Goal: Transaction & Acquisition: Book appointment/travel/reservation

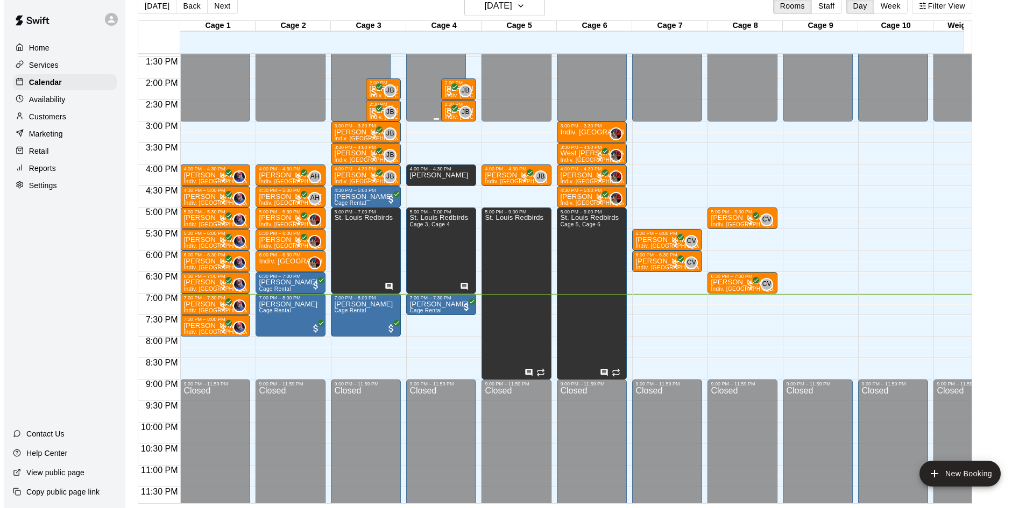
scroll to position [593, 0]
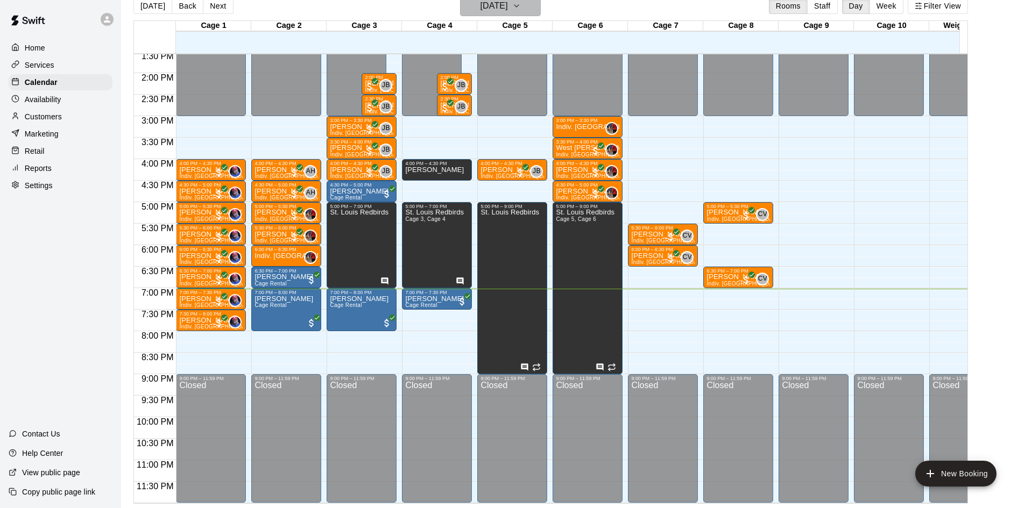
click at [530, 11] on button "[DATE]" at bounding box center [500, 6] width 81 height 20
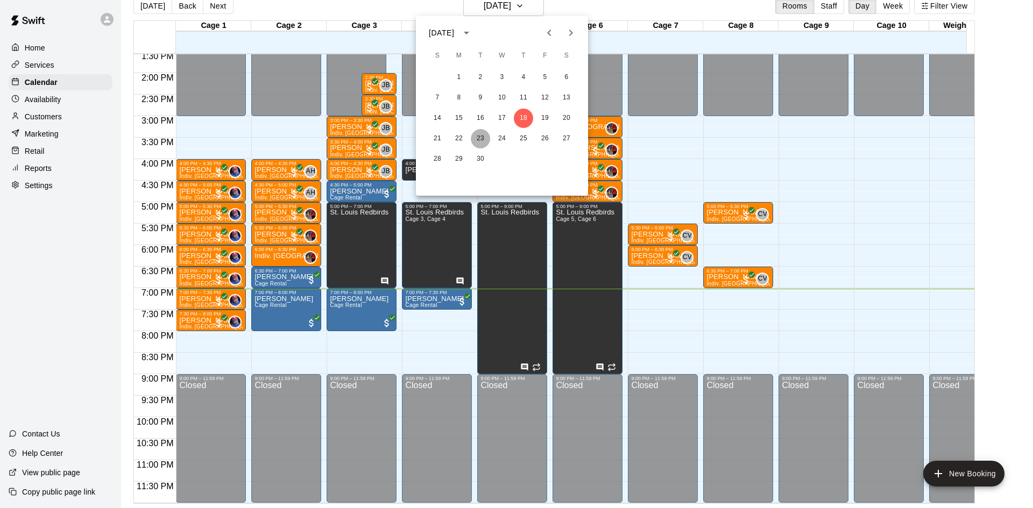
click at [483, 134] on button "23" at bounding box center [480, 138] width 19 height 19
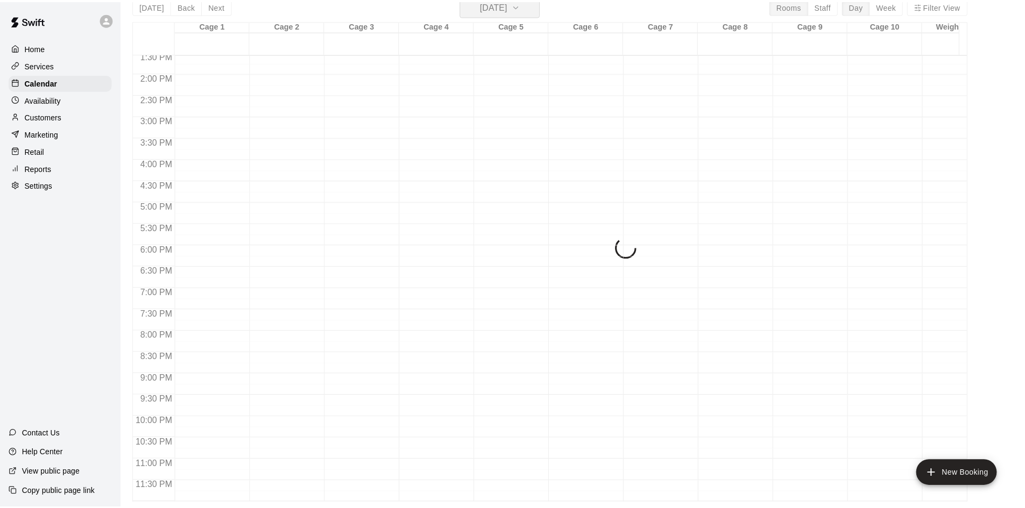
scroll to position [13, 0]
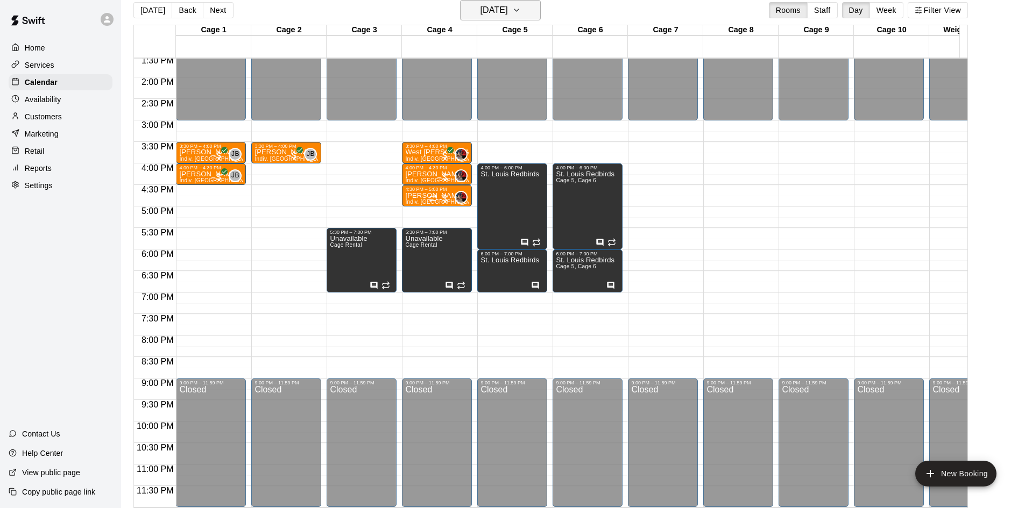
click at [507, 12] on h6 "[DATE]" at bounding box center [493, 10] width 27 height 15
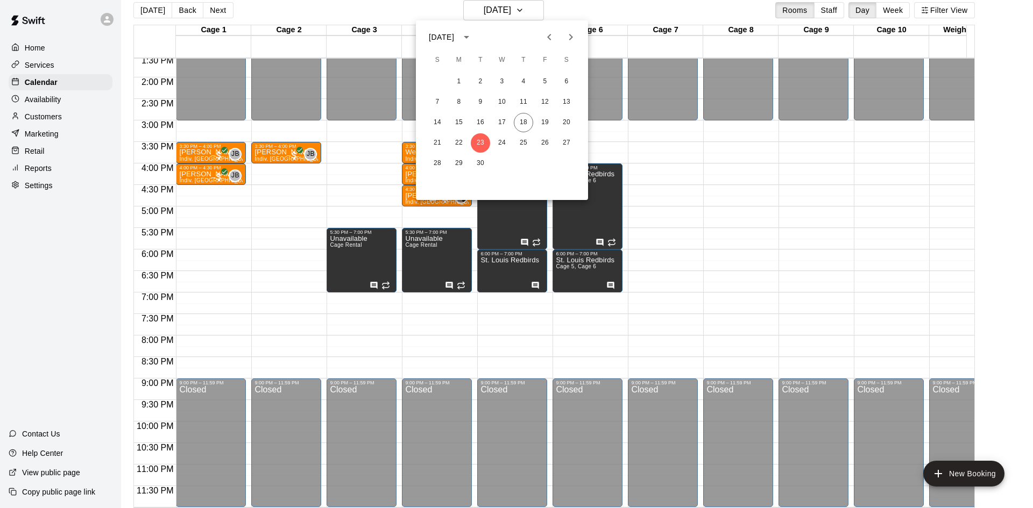
click at [493, 148] on div "21 22 23 24 25 26 27" at bounding box center [502, 142] width 172 height 19
click at [506, 138] on button "24" at bounding box center [501, 142] width 19 height 19
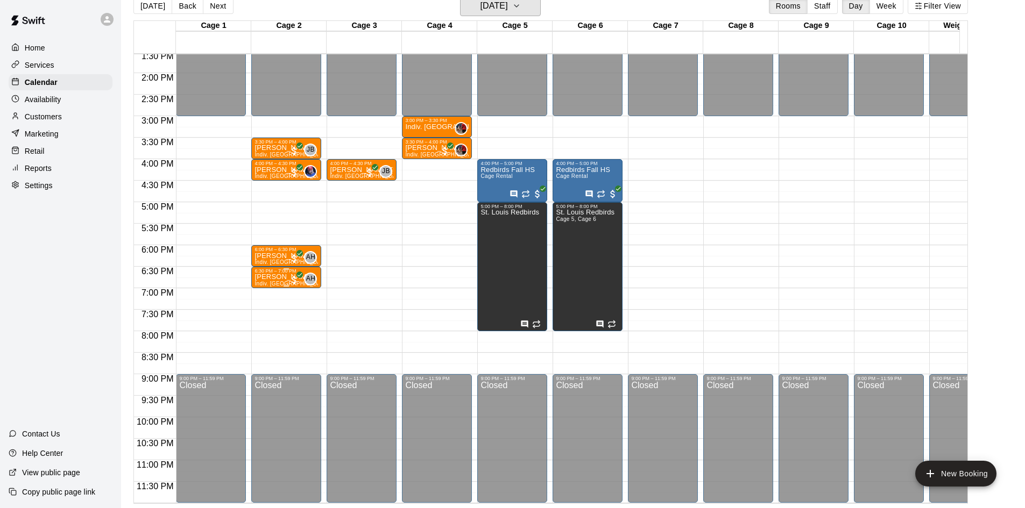
scroll to position [0, 0]
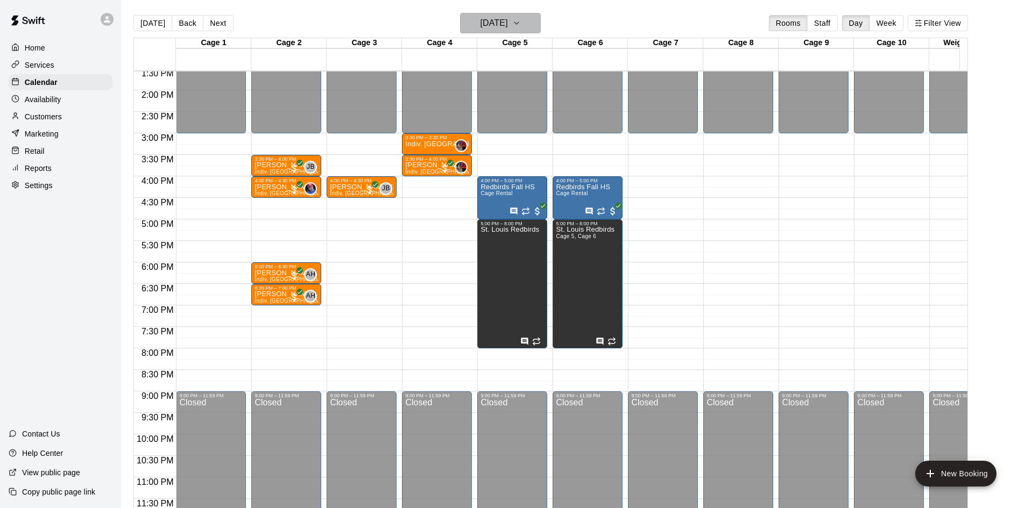
click at [508, 22] on h6 "[DATE]" at bounding box center [493, 23] width 27 height 15
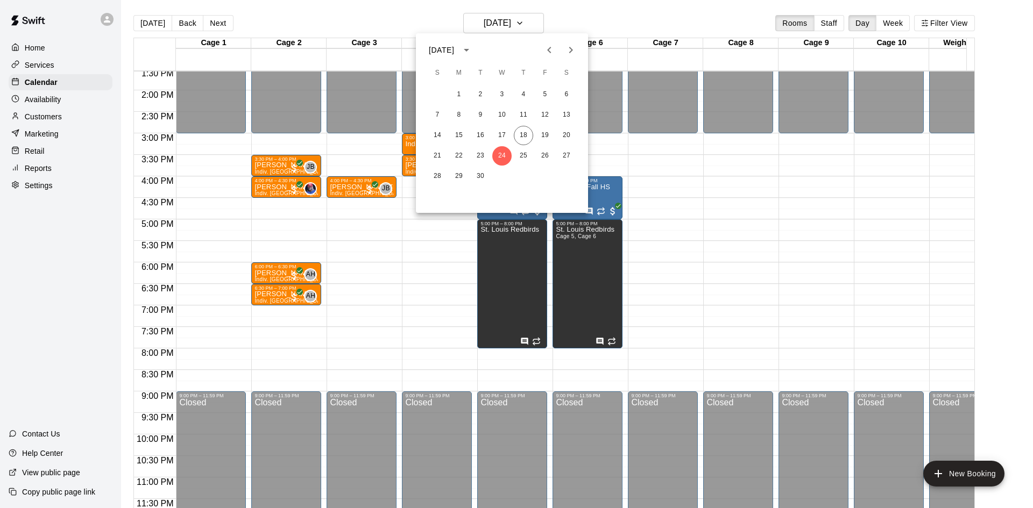
click at [577, 49] on icon "Next month" at bounding box center [570, 50] width 13 height 13
click at [506, 94] on button "1" at bounding box center [501, 94] width 19 height 19
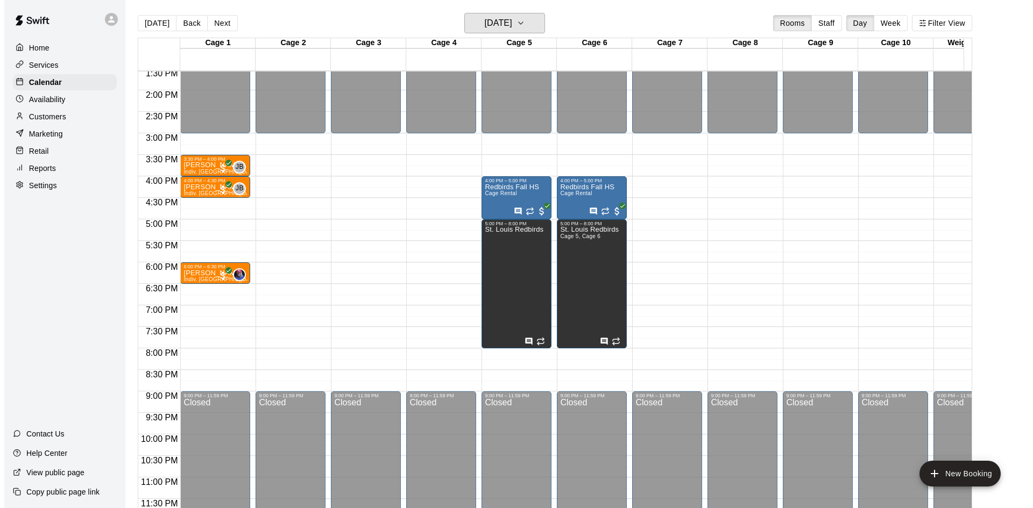
scroll to position [17, 0]
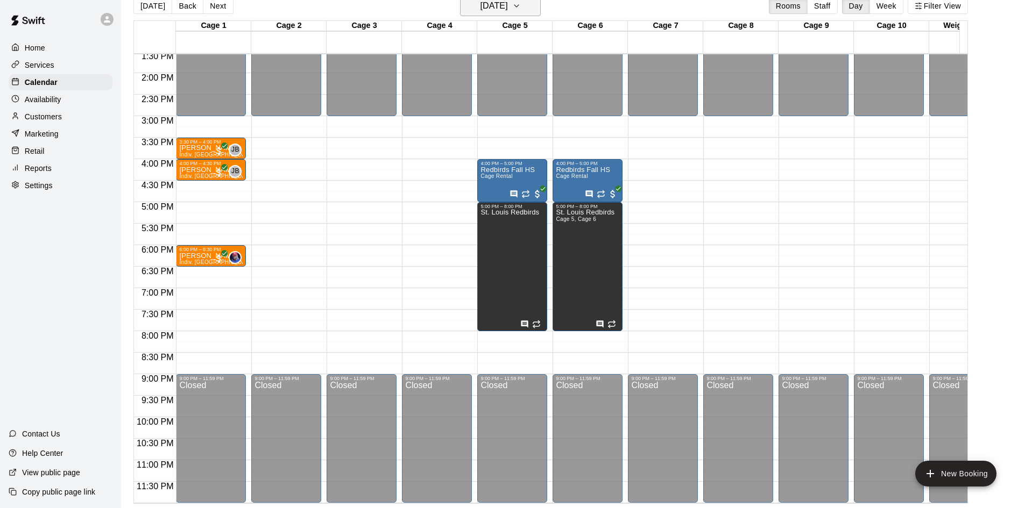
click at [533, 6] on button "[DATE]" at bounding box center [500, 6] width 81 height 20
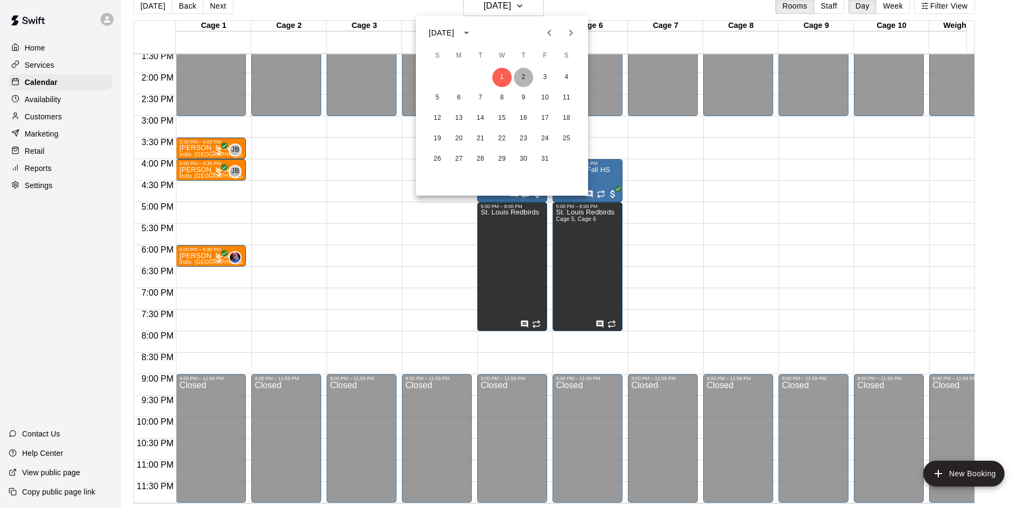
click at [525, 75] on button "2" at bounding box center [523, 77] width 19 height 19
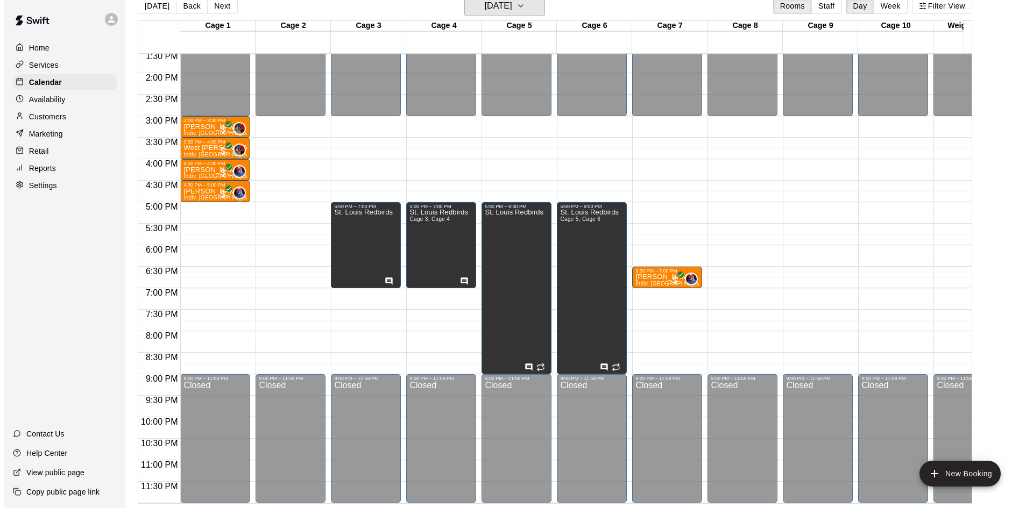
scroll to position [593, 0]
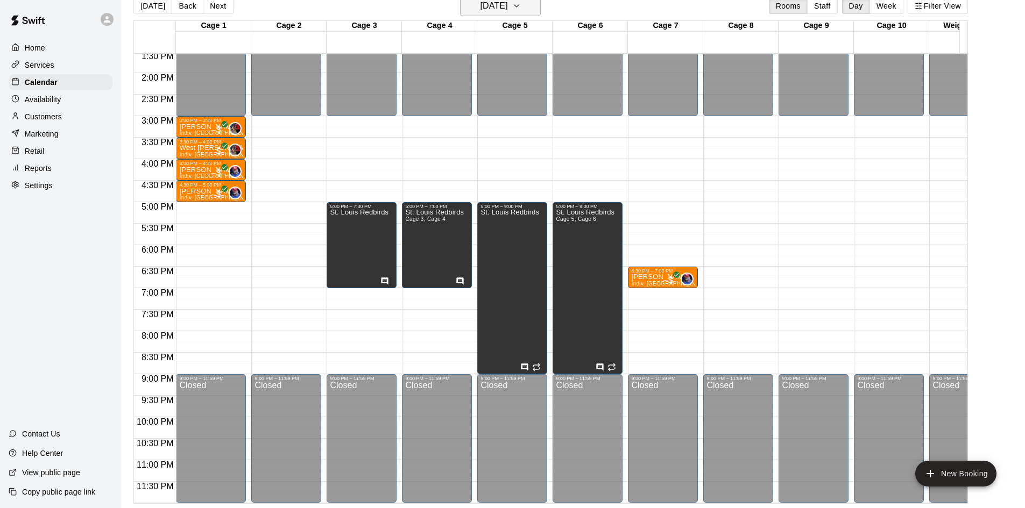
click at [508, 6] on h6 "[DATE]" at bounding box center [493, 5] width 27 height 15
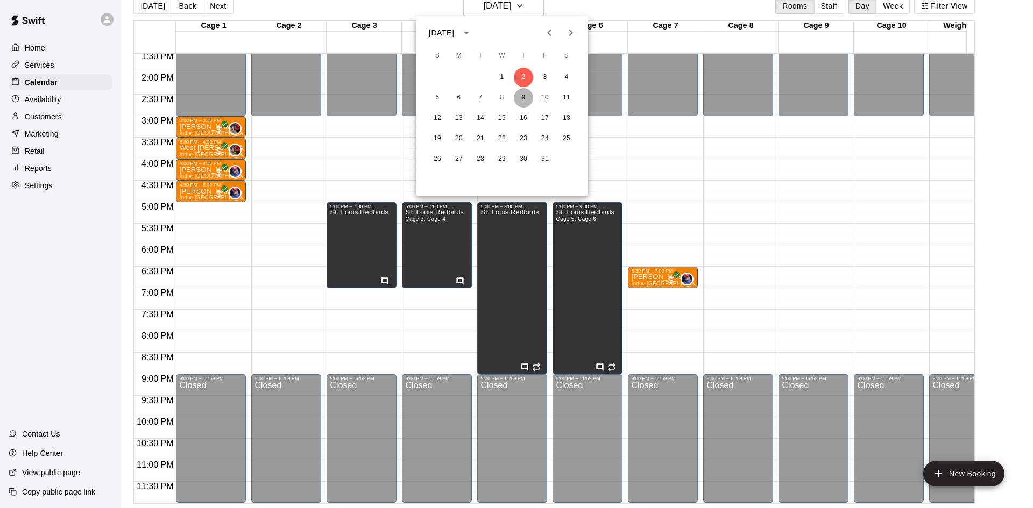
click at [521, 94] on button "9" at bounding box center [523, 97] width 19 height 19
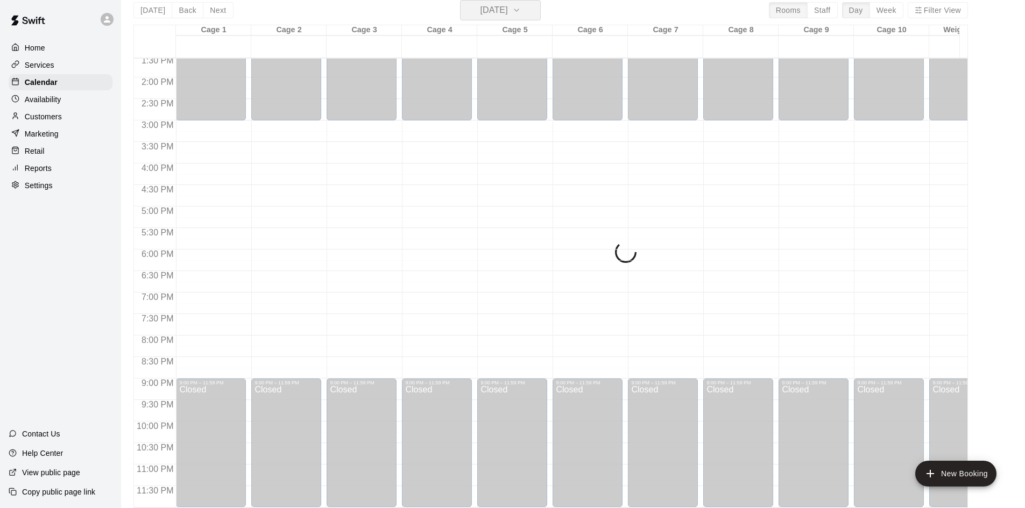
scroll to position [17, 0]
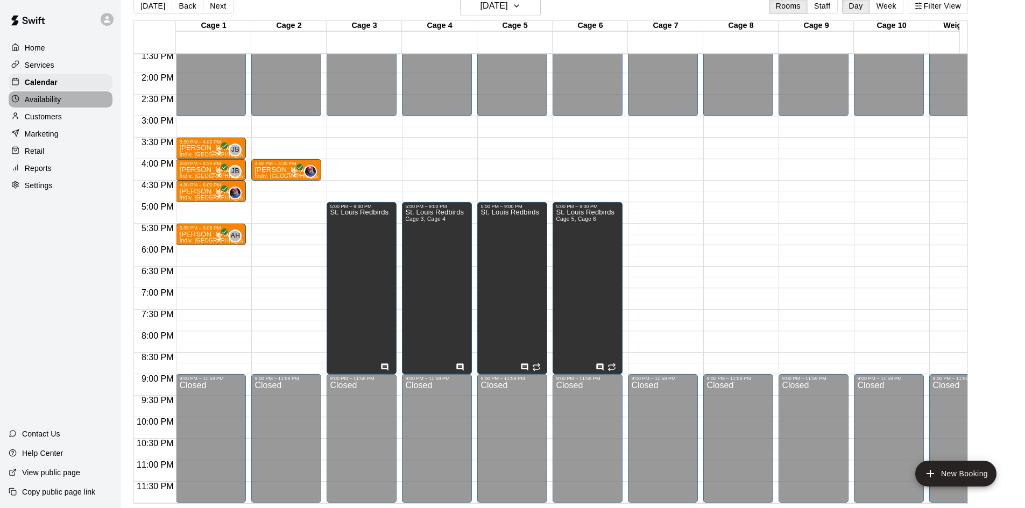
click at [61, 103] on p "Availability" at bounding box center [43, 99] width 37 height 11
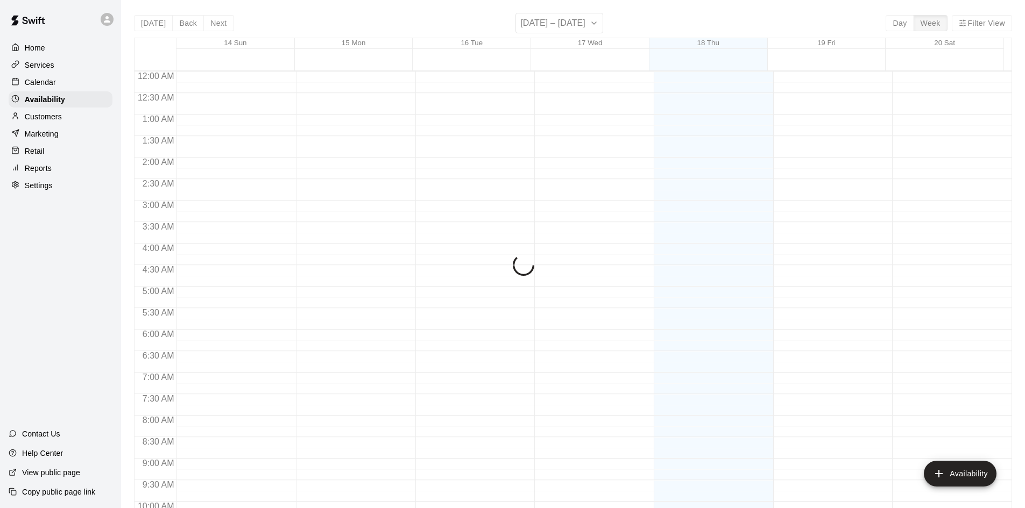
scroll to position [584, 0]
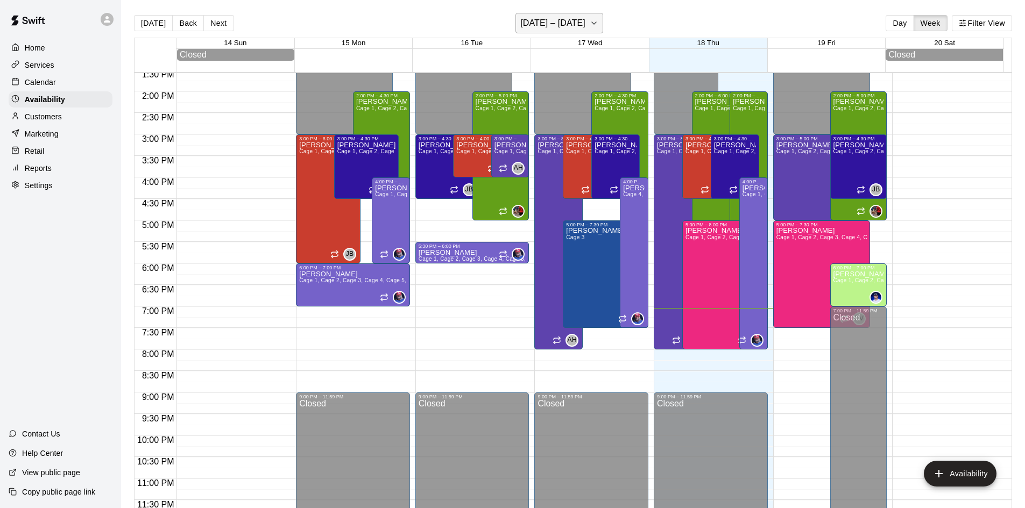
click at [520, 17] on h6 "[DATE] – [DATE]" at bounding box center [552, 23] width 65 height 15
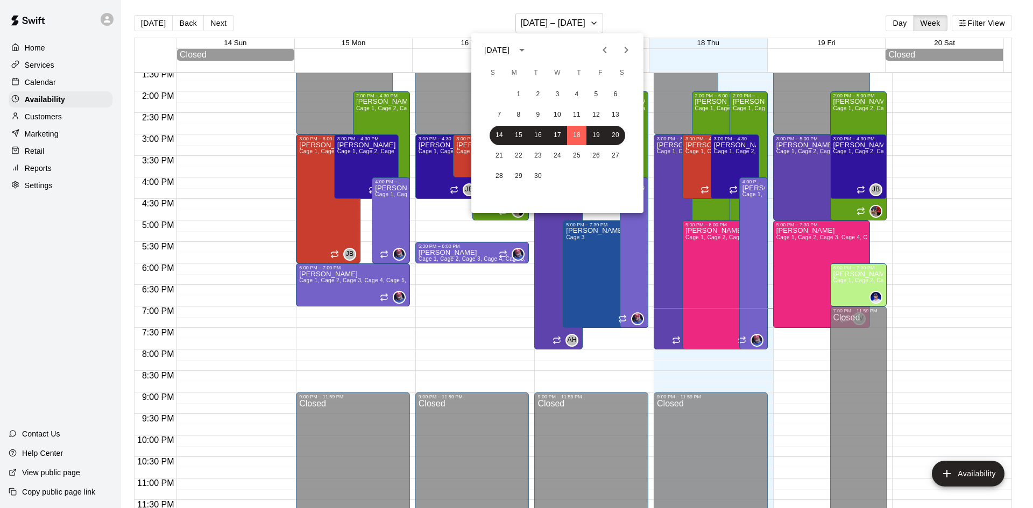
click at [620, 48] on icon "Next month" at bounding box center [626, 50] width 13 height 13
click at [583, 95] on button "2" at bounding box center [576, 94] width 19 height 19
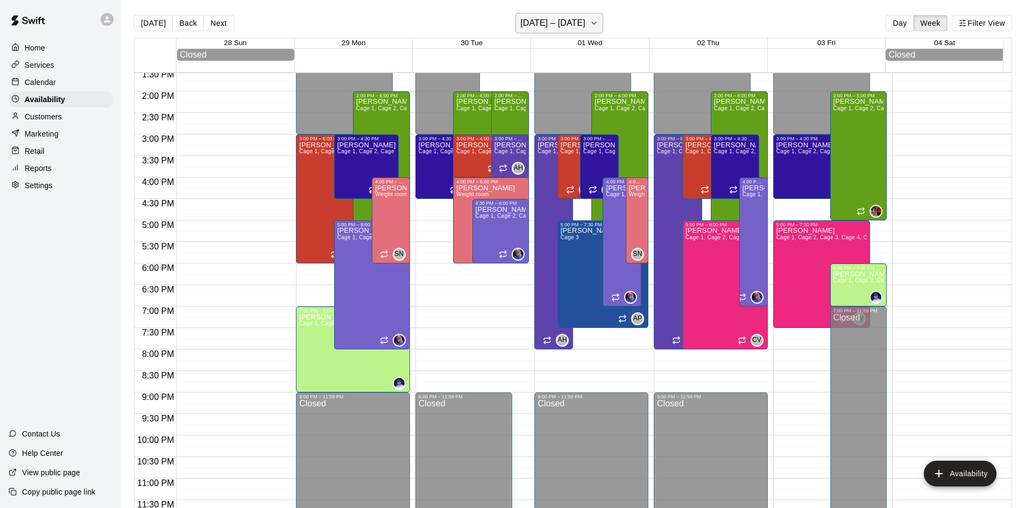
click at [574, 22] on h6 "[DATE] – [DATE]" at bounding box center [552, 23] width 65 height 15
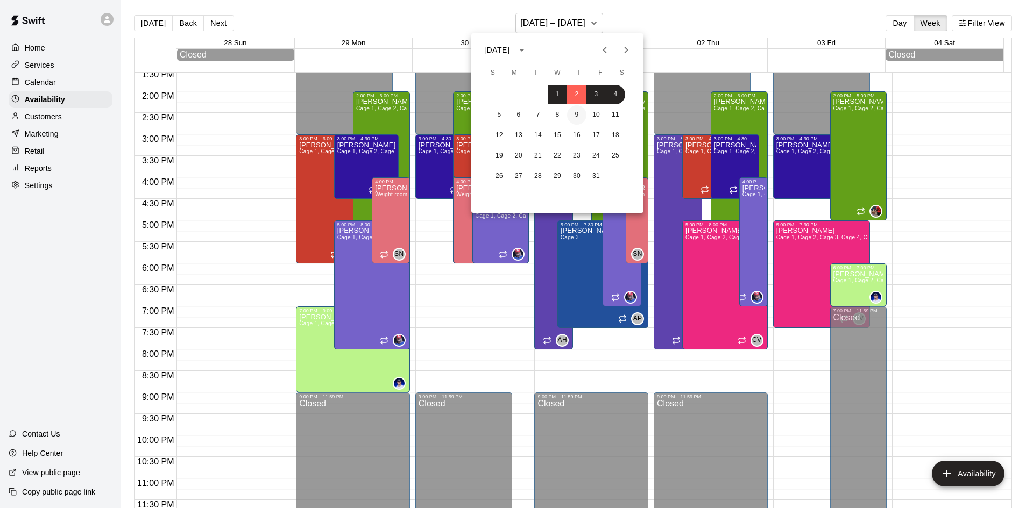
click at [577, 117] on button "9" at bounding box center [576, 114] width 19 height 19
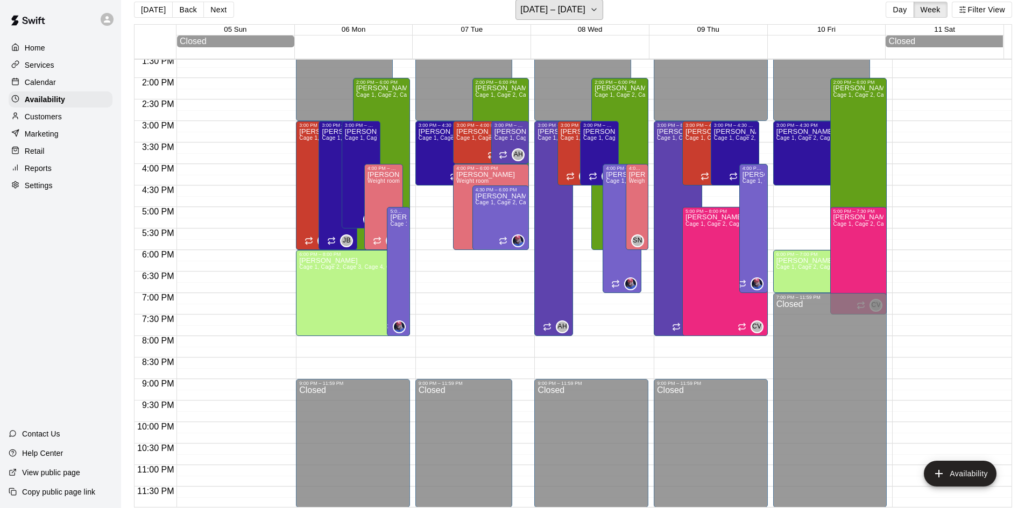
scroll to position [17, 0]
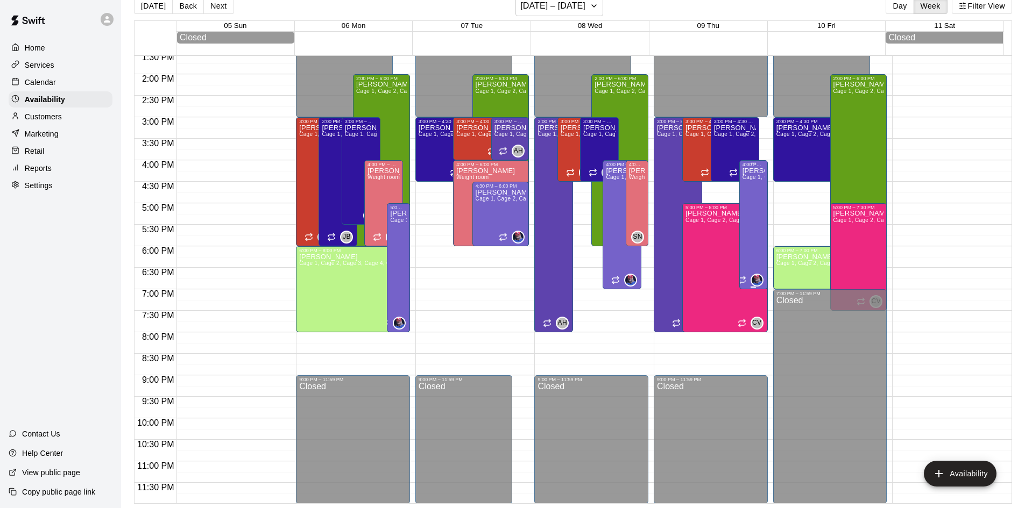
click at [754, 217] on div "[PERSON_NAME] 1, Cage 2, Cage 3, Cage 4, Cage 5, Cage 6, Cage 7, Cage 8, Cage 9…" at bounding box center [753, 421] width 22 height 508
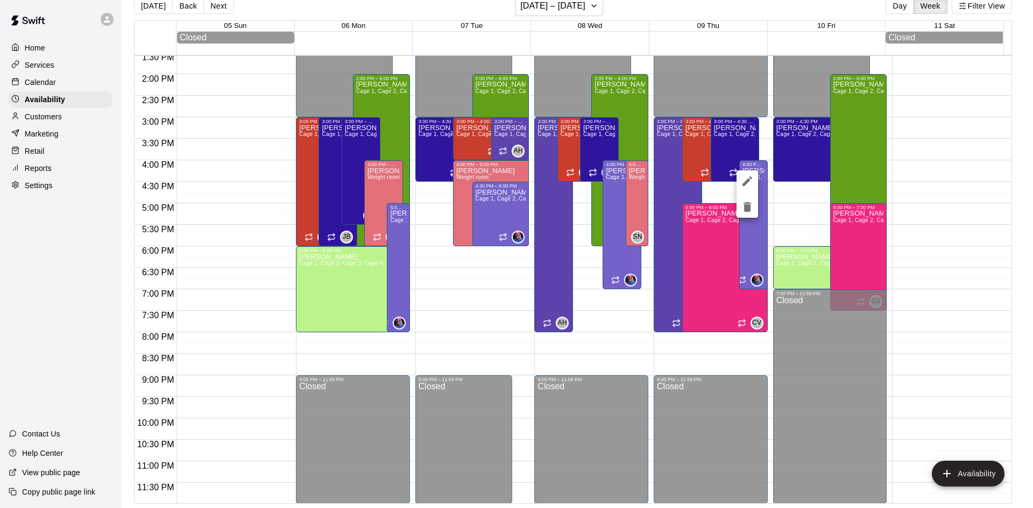
click at [748, 186] on icon "edit" at bounding box center [747, 181] width 13 height 13
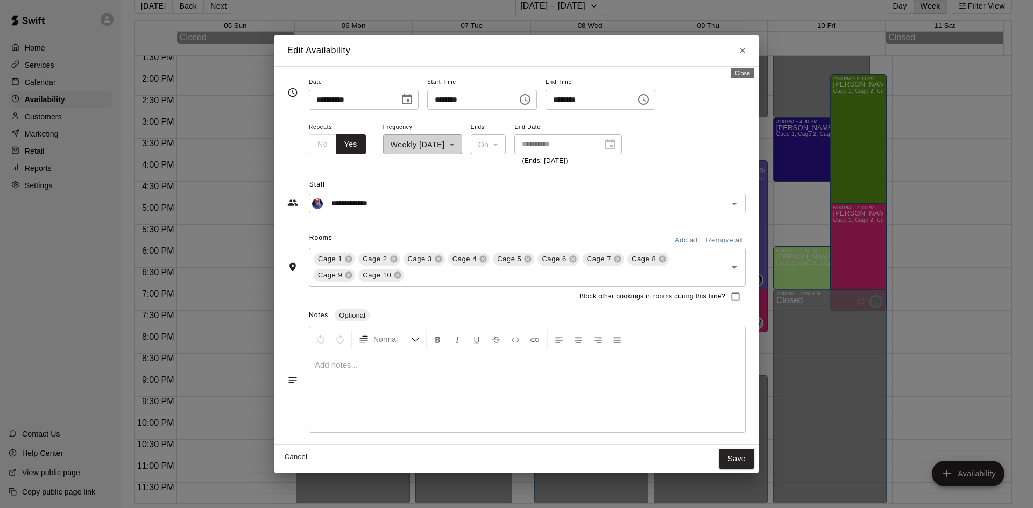
click at [749, 52] on button "Close" at bounding box center [742, 50] width 19 height 19
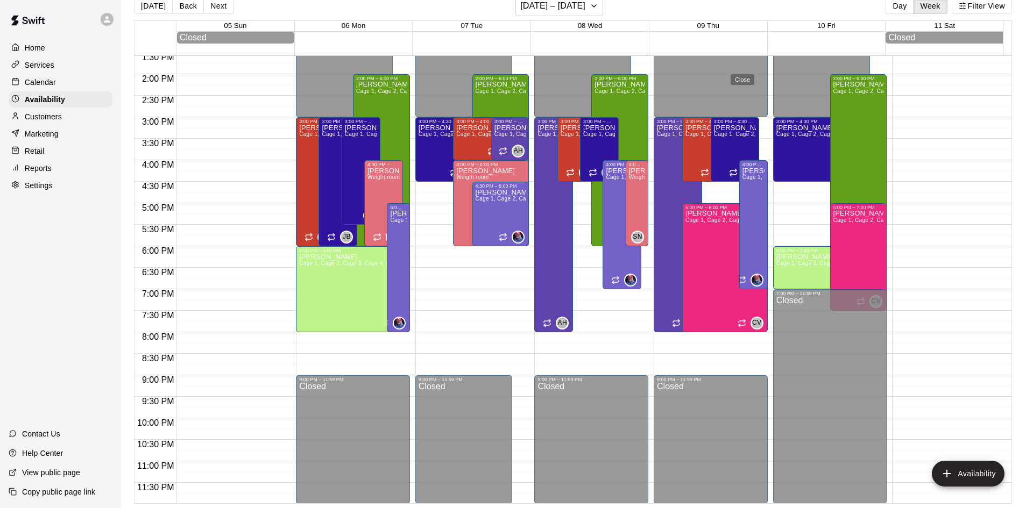
type input "**********"
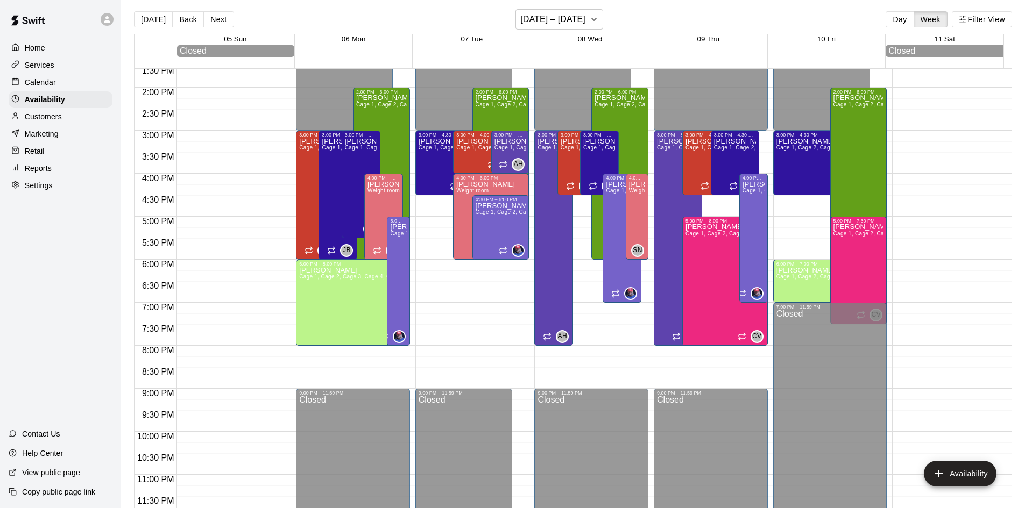
scroll to position [0, 0]
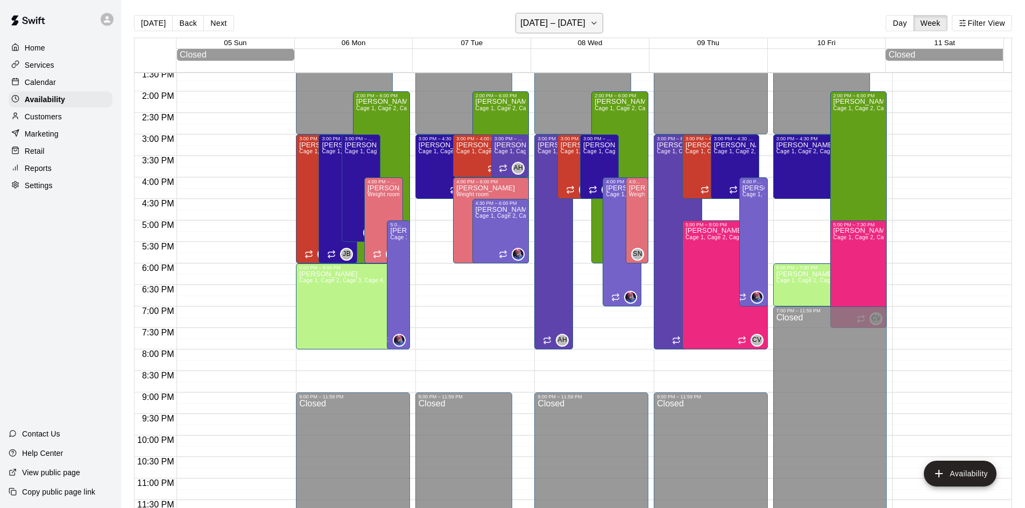
click at [553, 26] on h6 "[DATE] – [DATE]" at bounding box center [552, 23] width 65 height 15
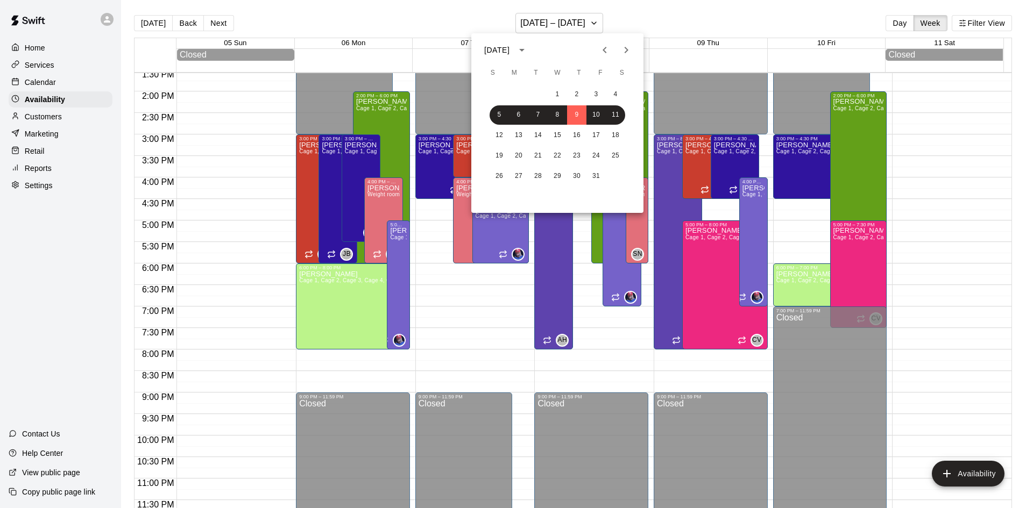
click at [598, 46] on button "Previous month" at bounding box center [605, 50] width 22 height 22
click at [579, 137] on button "18" at bounding box center [576, 135] width 19 height 19
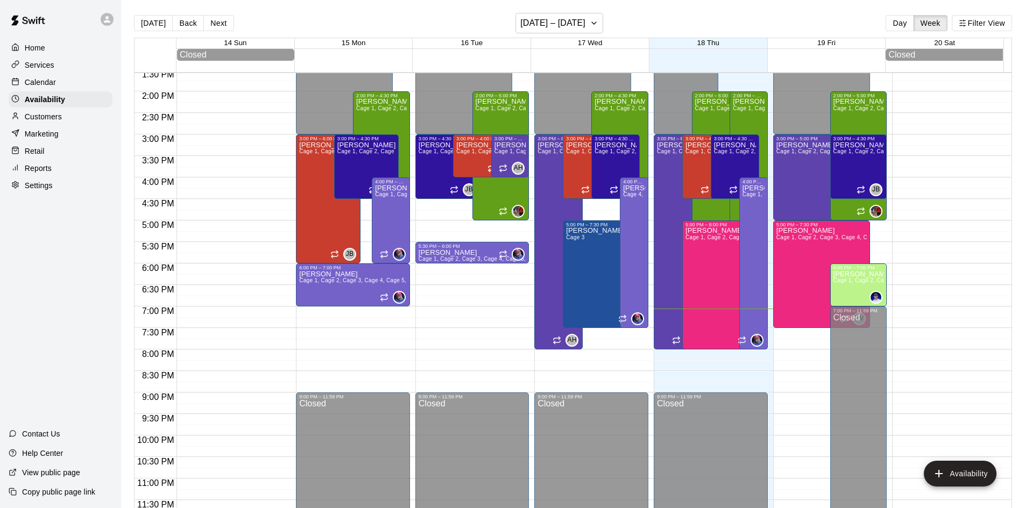
click at [67, 87] on div "Calendar" at bounding box center [61, 82] width 104 height 16
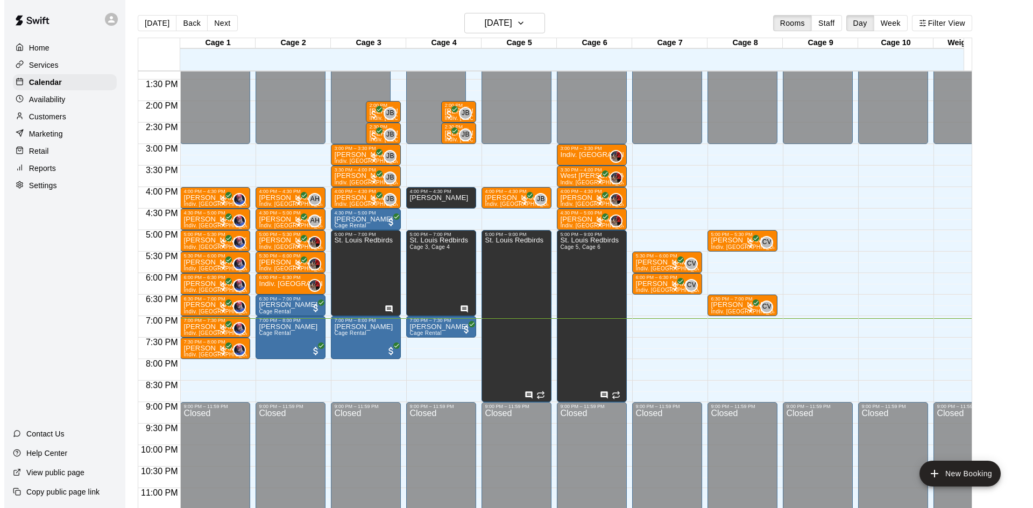
scroll to position [593, 0]
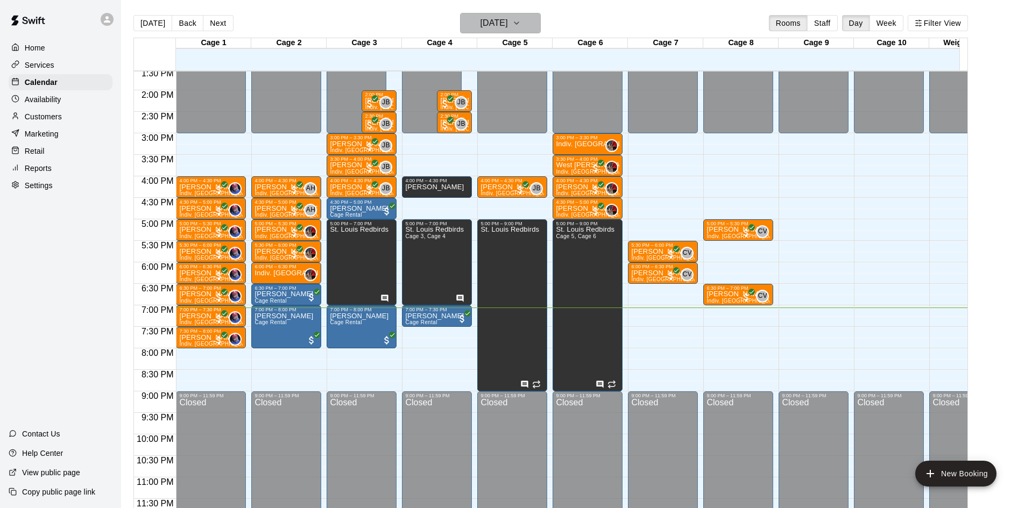
click at [508, 22] on h6 "[DATE]" at bounding box center [493, 23] width 27 height 15
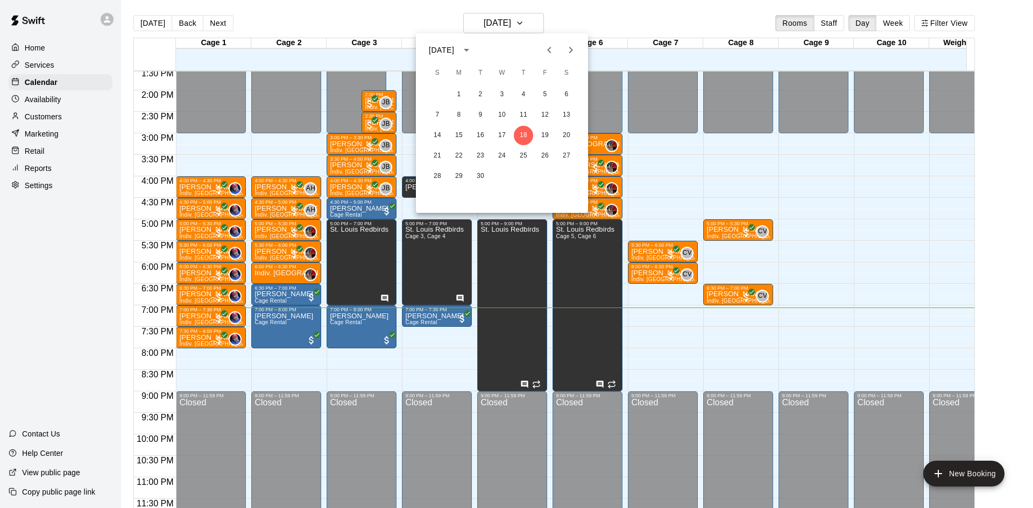
click at [563, 49] on button "Next month" at bounding box center [571, 50] width 22 height 22
click at [523, 116] on button "9" at bounding box center [523, 114] width 19 height 19
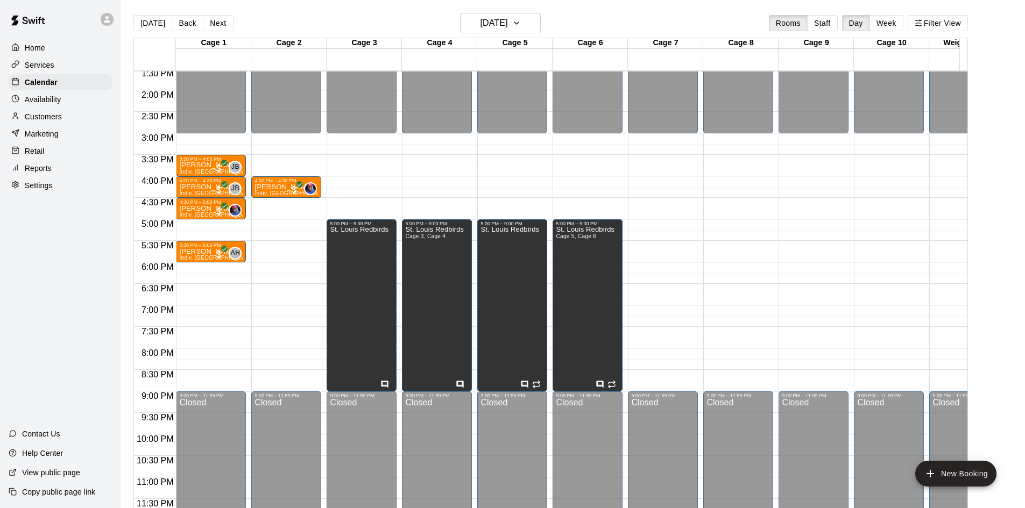
click at [184, 281] on div "12:00 AM – 3:00 PM Closed 3:30 PM – 4:00 PM [PERSON_NAME] Indiv. Lesson JB 0 4:…" at bounding box center [211, 4] width 70 height 1033
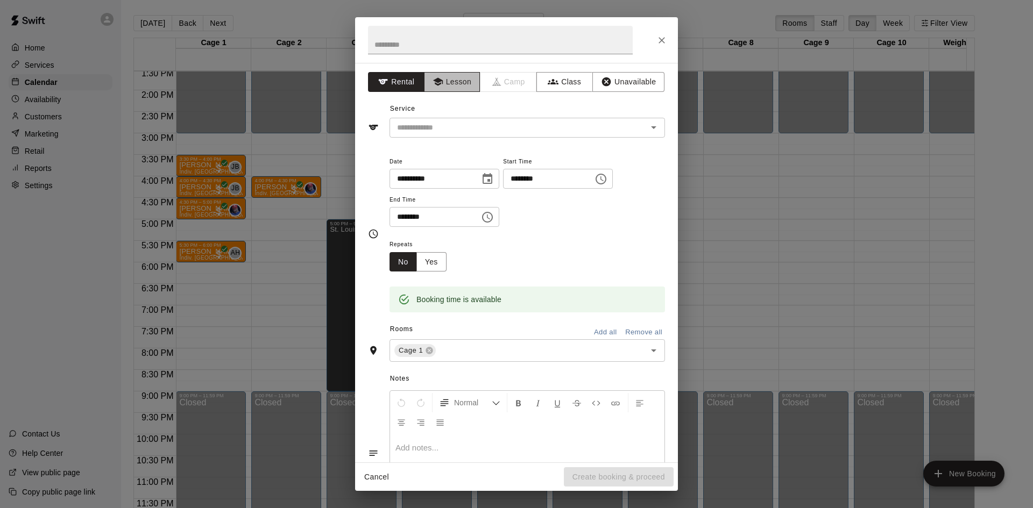
click at [440, 77] on icon "button" at bounding box center [438, 81] width 11 height 11
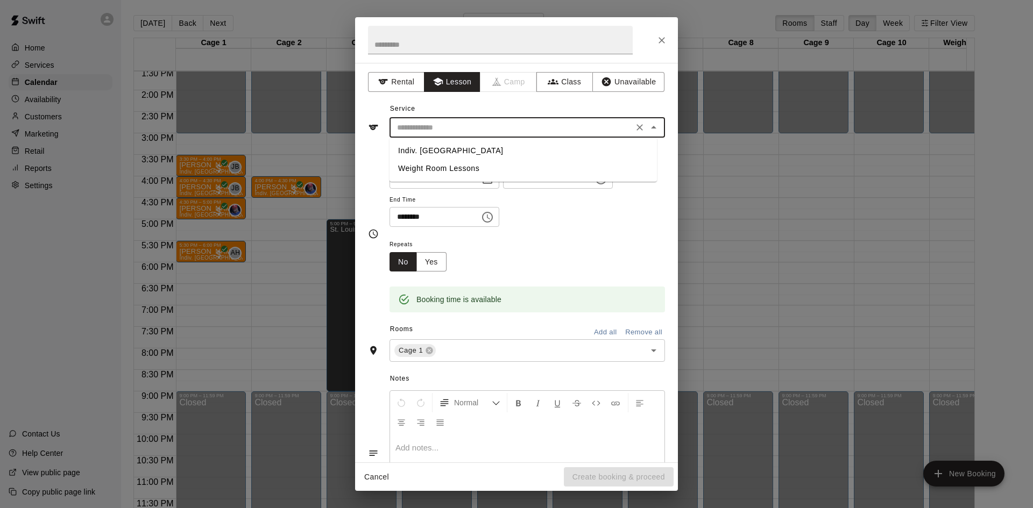
click at [458, 123] on input "text" at bounding box center [511, 127] width 237 height 13
click at [433, 152] on li "Indiv. [GEOGRAPHIC_DATA]" at bounding box center [522, 151] width 267 height 18
type input "**********"
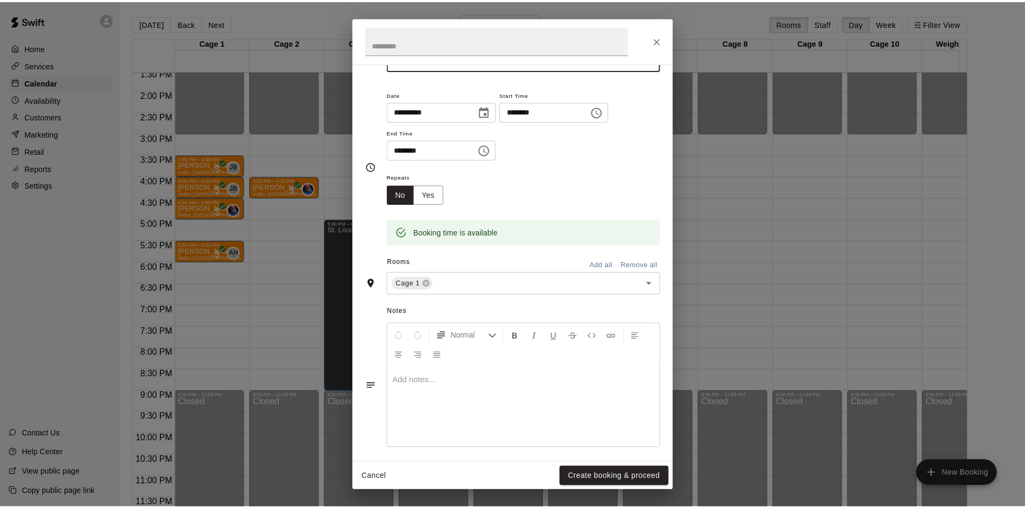
scroll to position [73, 0]
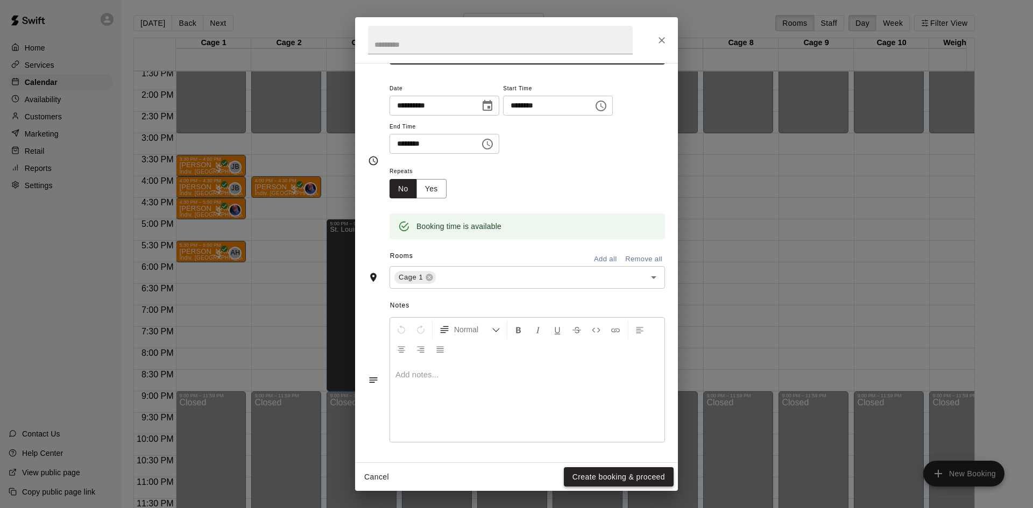
click at [597, 479] on button "Create booking & proceed" at bounding box center [619, 478] width 110 height 20
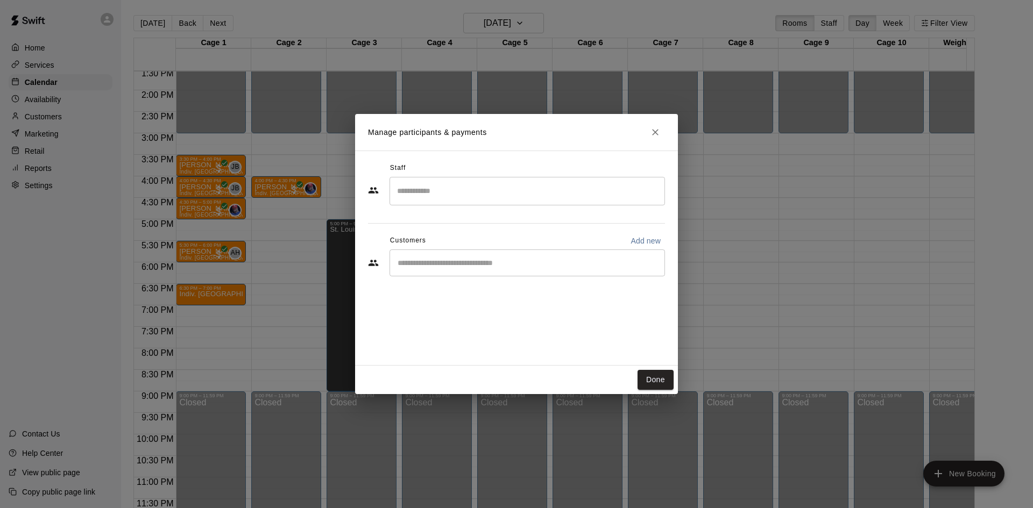
click at [561, 183] on input "Search staff" at bounding box center [527, 191] width 266 height 19
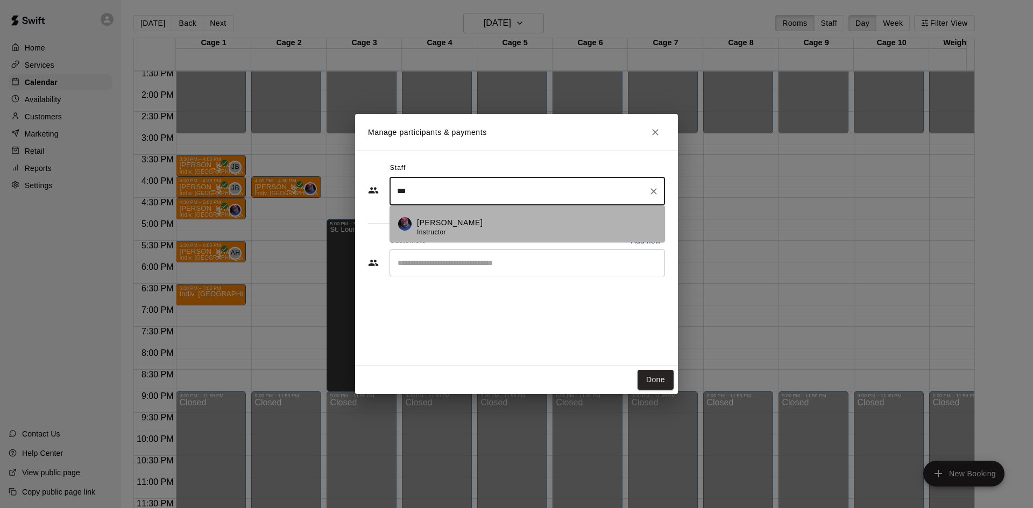
click at [472, 232] on div "[PERSON_NAME] Instructor" at bounding box center [450, 227] width 66 height 21
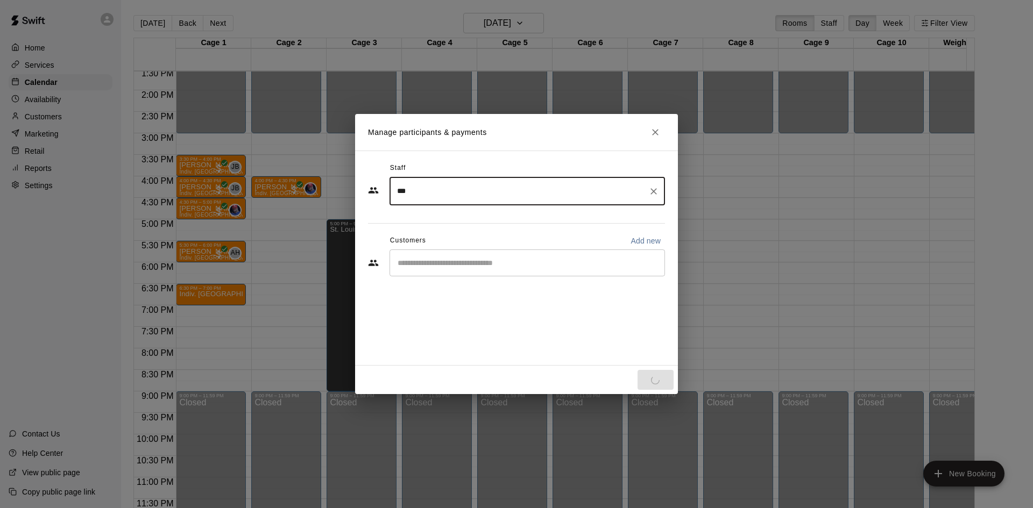
type input "***"
click at [445, 263] on input "Start typing to search customers..." at bounding box center [527, 263] width 266 height 11
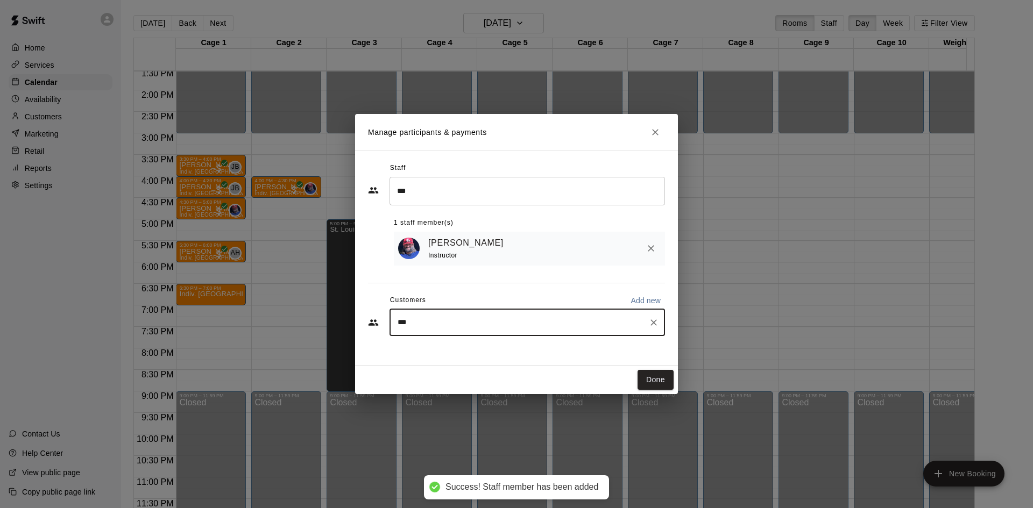
type input "****"
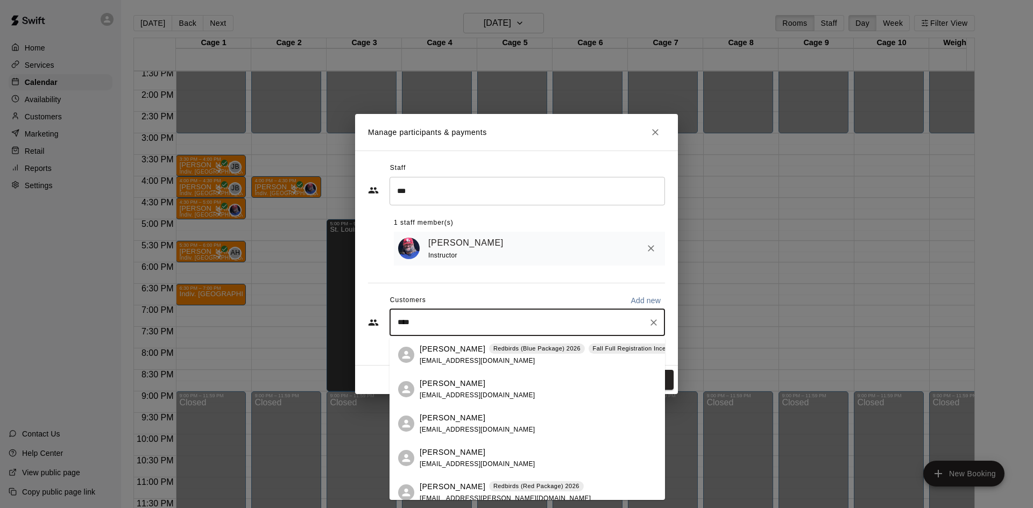
click at [461, 362] on span "[EMAIL_ADDRESS][DOMAIN_NAME]" at bounding box center [478, 361] width 116 height 8
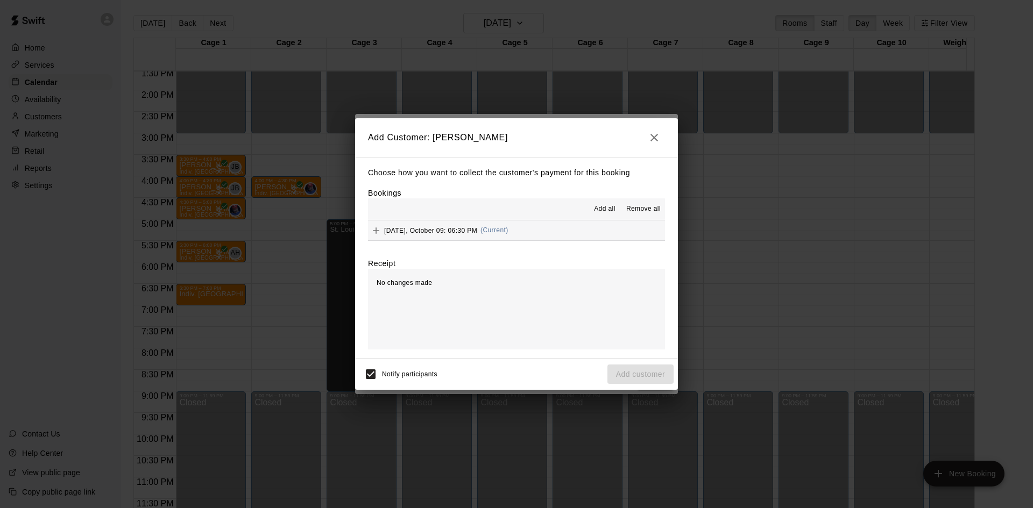
click at [536, 292] on div "No changes made" at bounding box center [516, 309] width 297 height 81
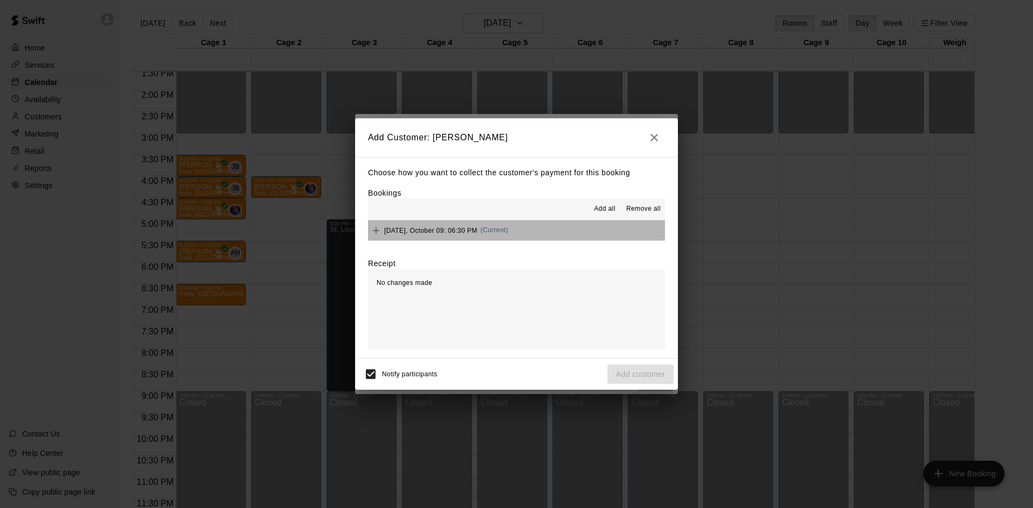
click at [588, 223] on button "[DATE], October 09: 06:30 PM (Current)" at bounding box center [516, 231] width 297 height 20
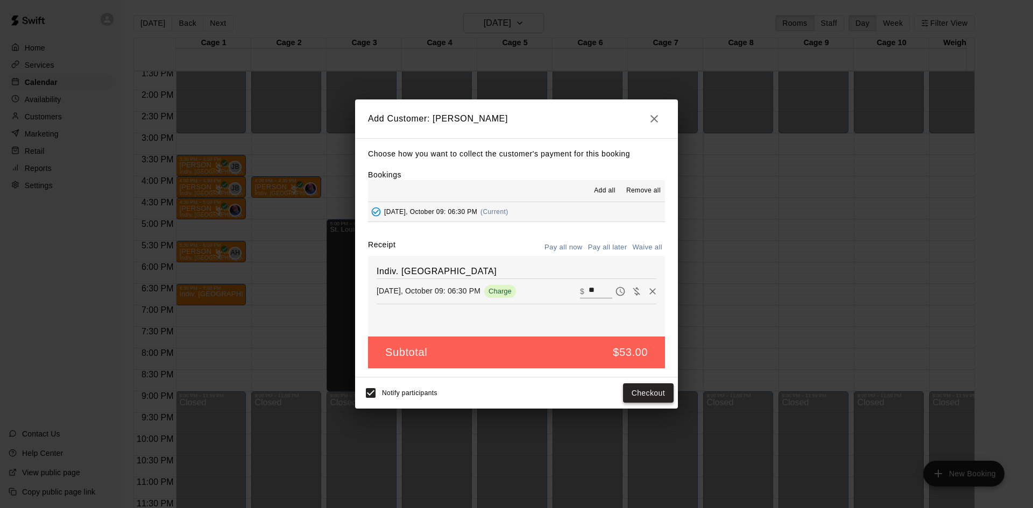
click at [651, 391] on button "Checkout" at bounding box center [648, 394] width 51 height 20
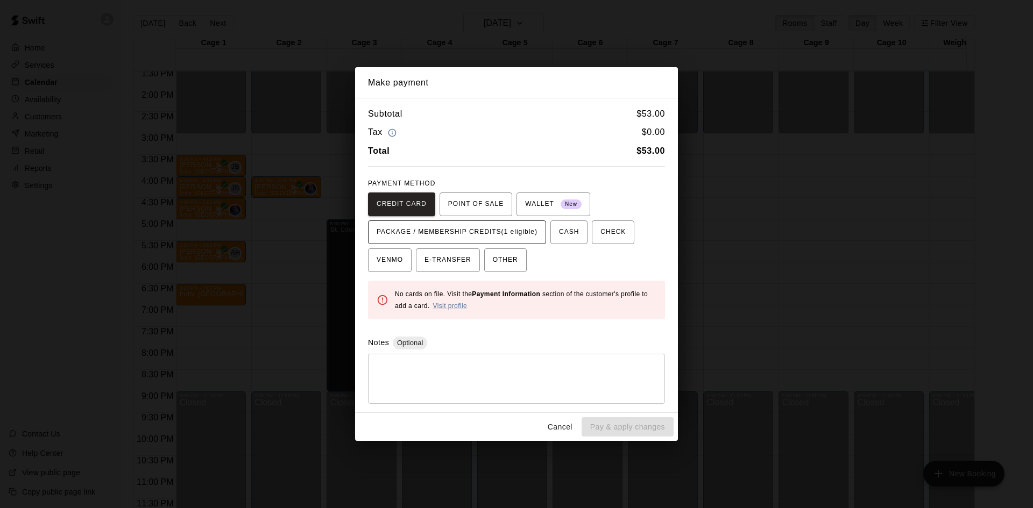
click at [470, 235] on span "PACKAGE / MEMBERSHIP CREDITS (1 eligible)" at bounding box center [457, 232] width 161 height 17
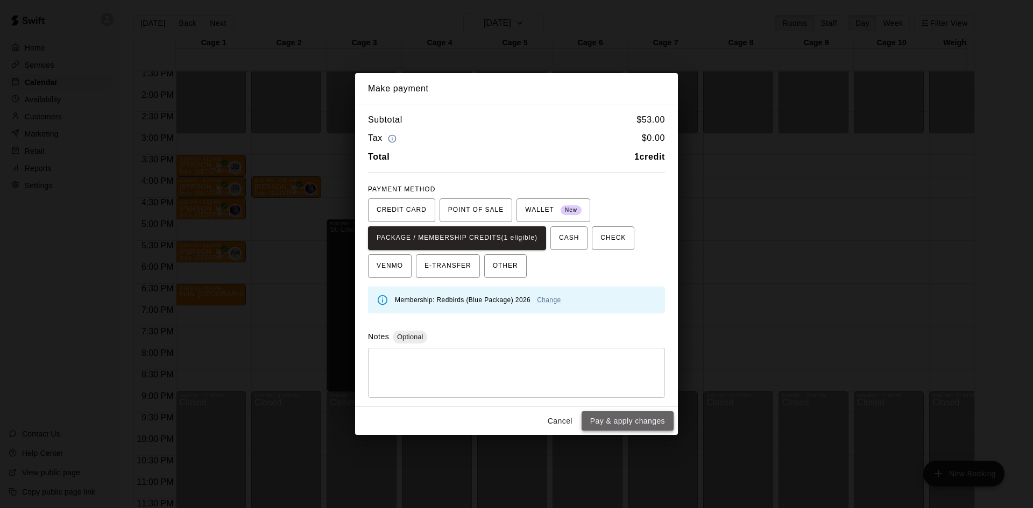
click at [626, 422] on button "Pay & apply changes" at bounding box center [628, 422] width 92 height 20
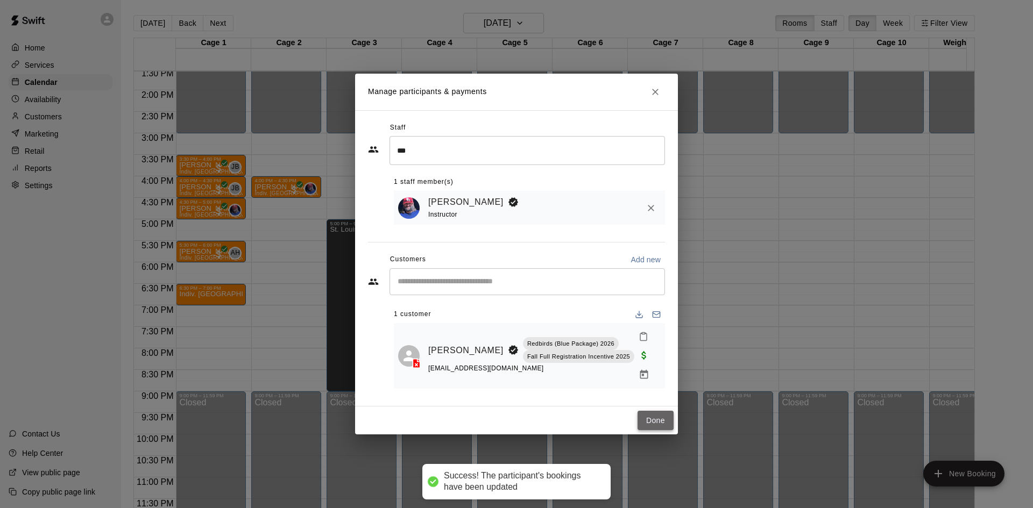
click at [663, 421] on button "Done" at bounding box center [656, 421] width 36 height 20
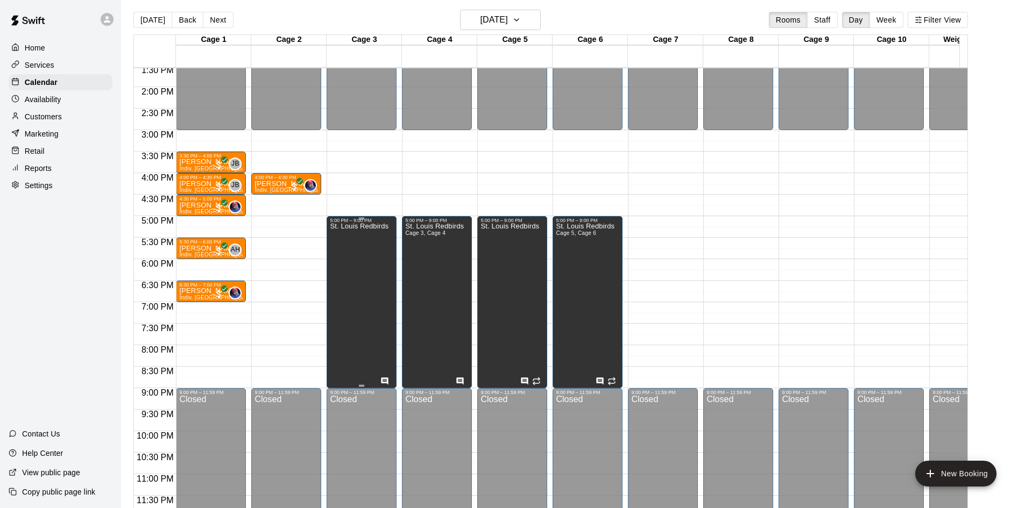
scroll to position [0, 0]
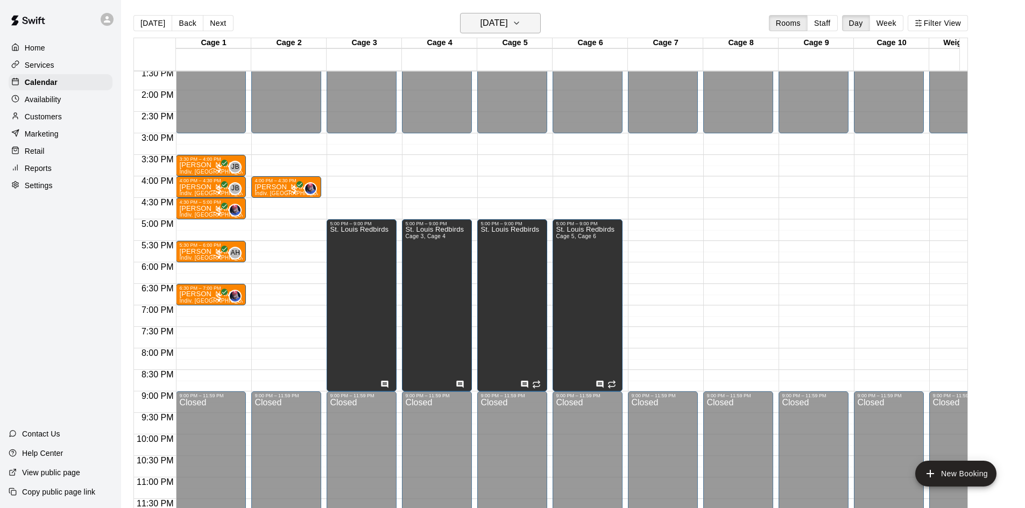
click at [500, 15] on button "[DATE]" at bounding box center [500, 23] width 81 height 20
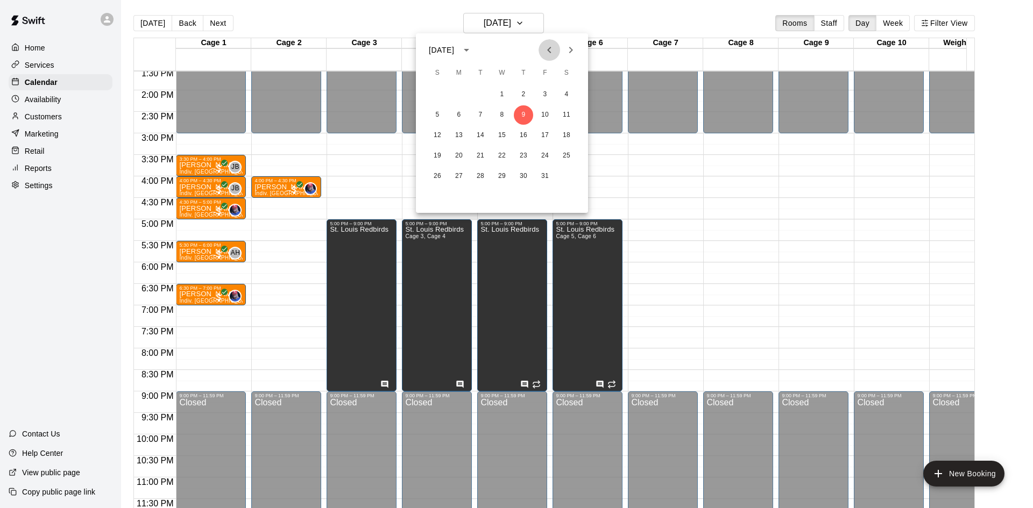
click at [552, 49] on icon "Previous month" at bounding box center [549, 50] width 13 height 13
click at [524, 132] on button "18" at bounding box center [523, 135] width 19 height 19
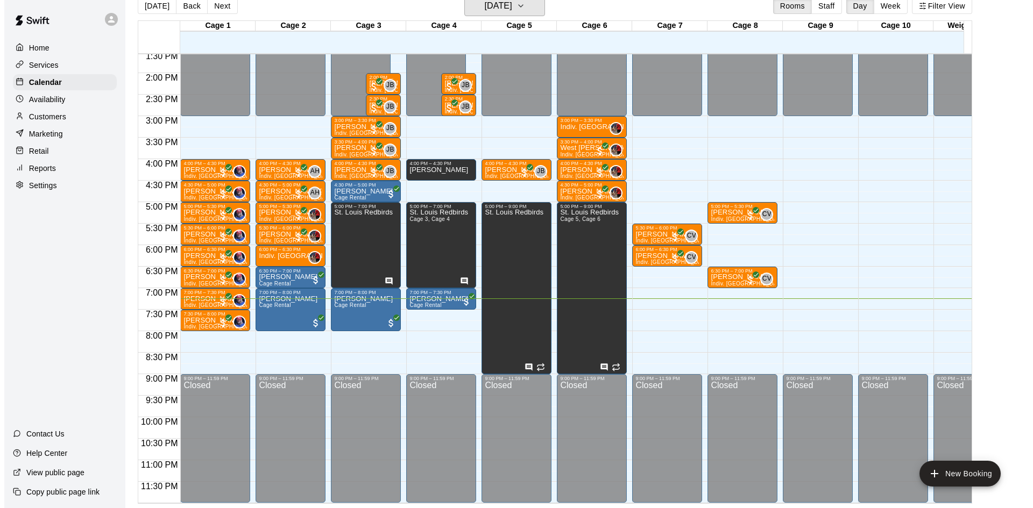
scroll to position [485, 0]
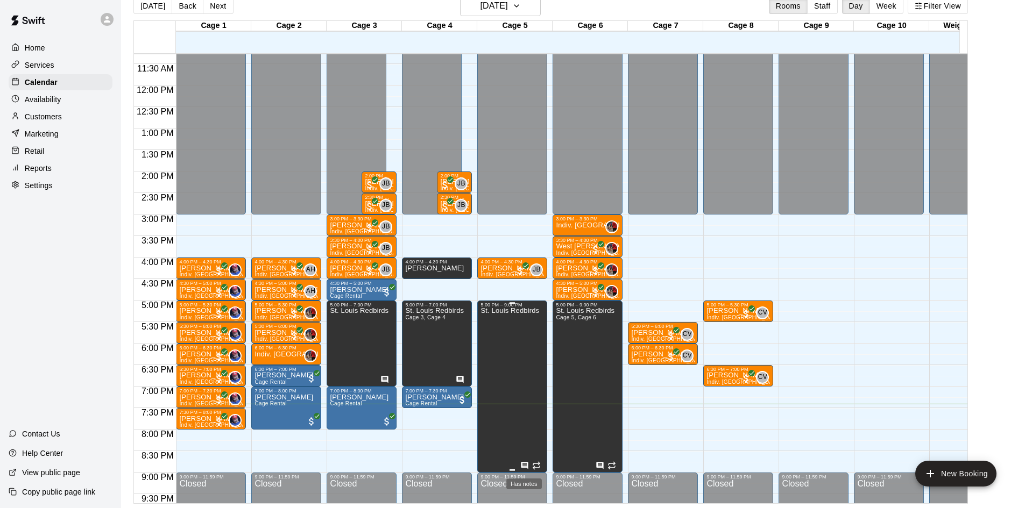
click at [521, 463] on icon "Has notes" at bounding box center [524, 466] width 9 height 9
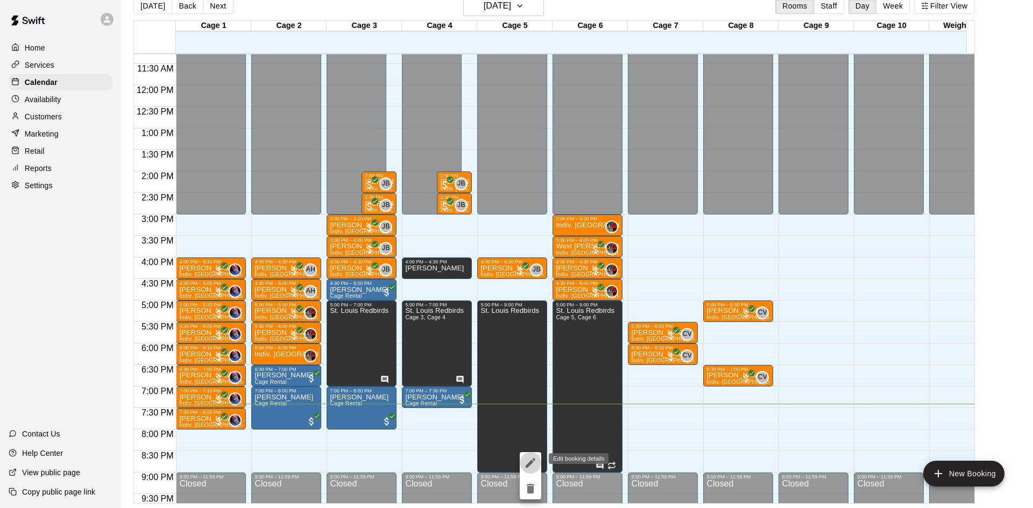
click at [533, 458] on icon "edit" at bounding box center [530, 463] width 13 height 13
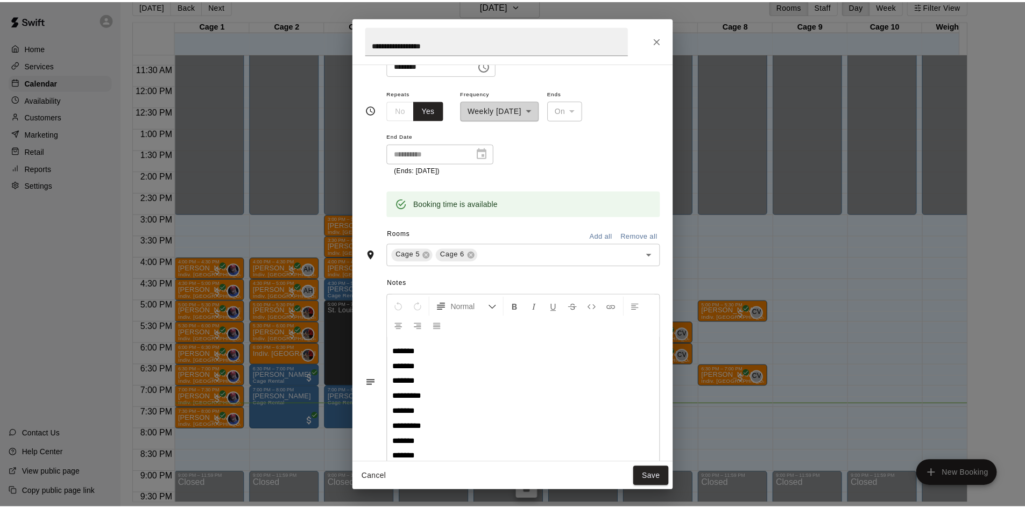
scroll to position [197, 0]
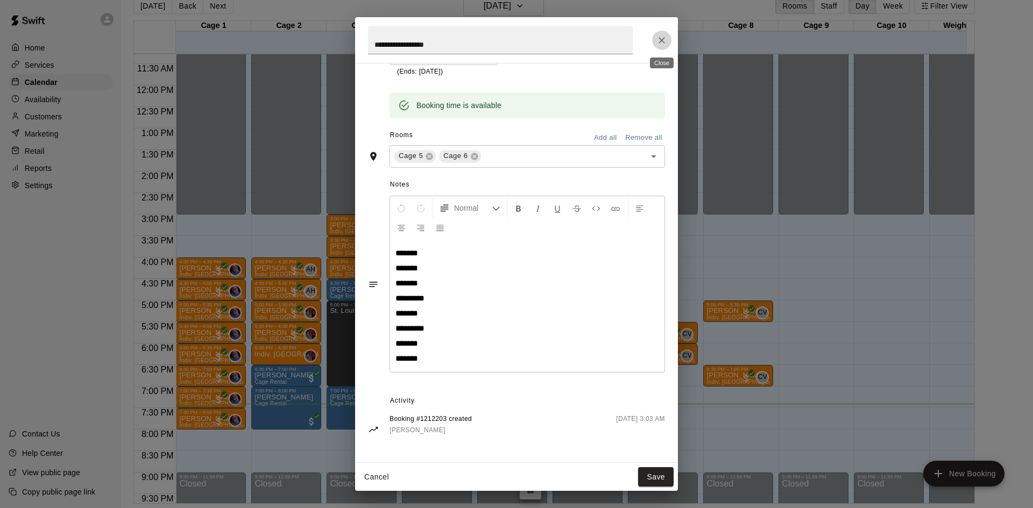
click at [661, 35] on icon "Close" at bounding box center [661, 40] width 11 height 11
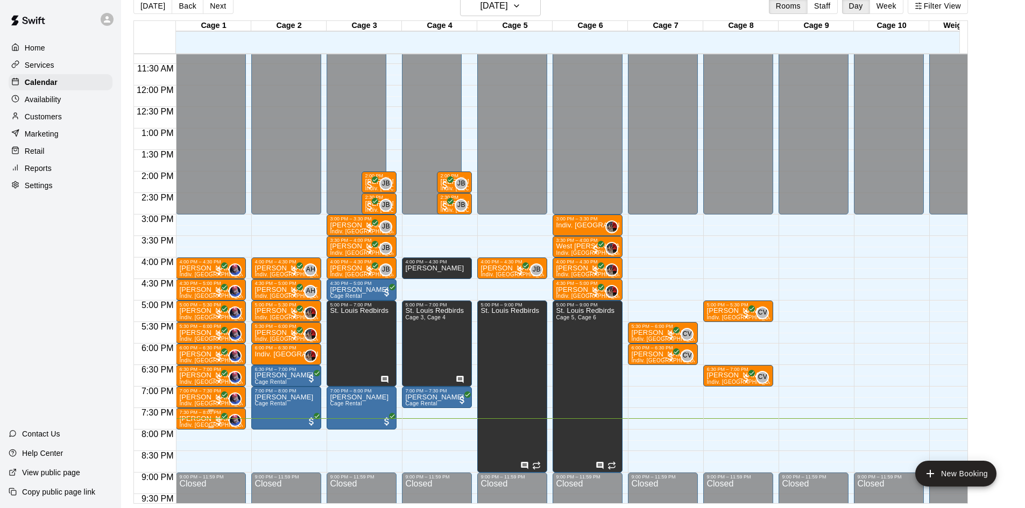
scroll to position [431, 0]
